Goal: Task Accomplishment & Management: Manage account settings

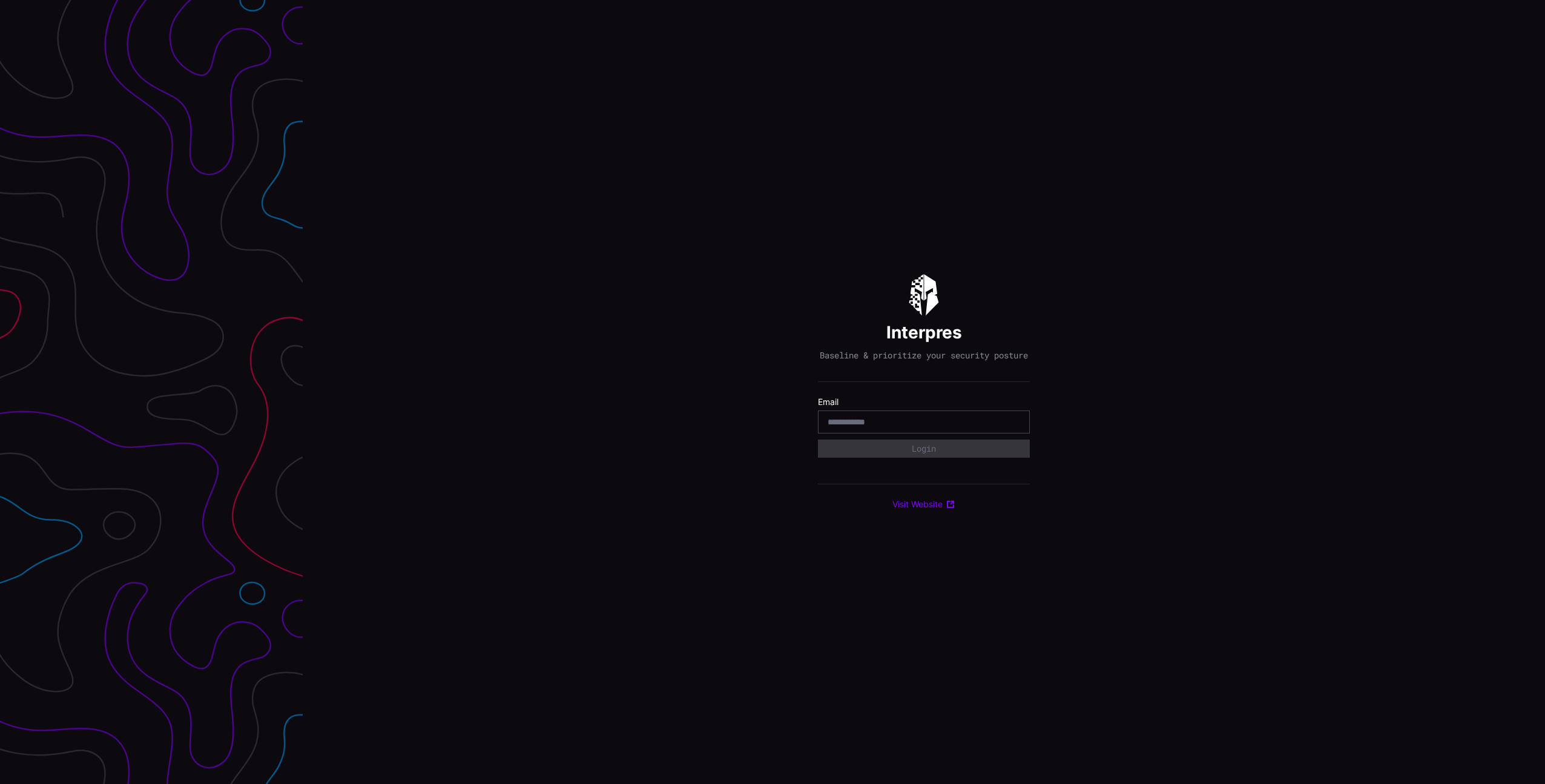
click at [1544, 428] on com-1password-button at bounding box center [1545, 392] width 0 height 784
type input "**********"
